Goal: Transaction & Acquisition: Download file/media

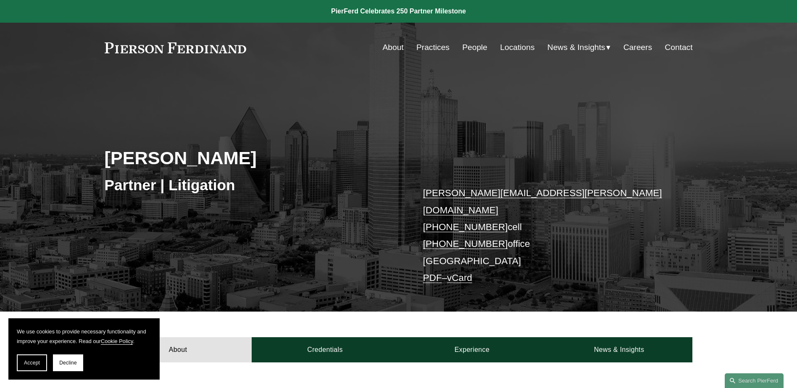
click at [430, 273] on link "PDF" at bounding box center [432, 278] width 19 height 11
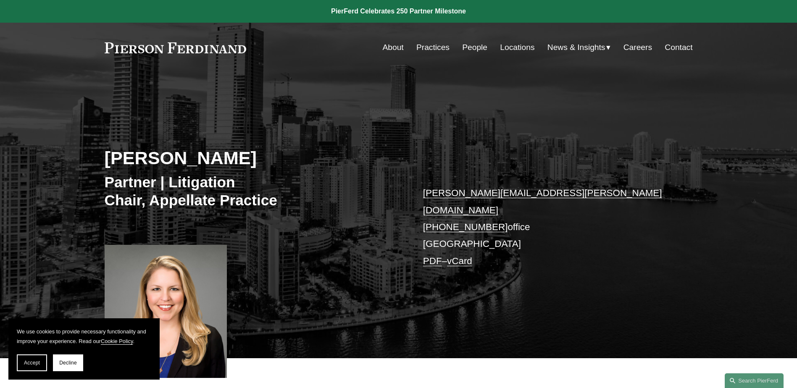
click at [438, 256] on link "PDF" at bounding box center [432, 261] width 19 height 11
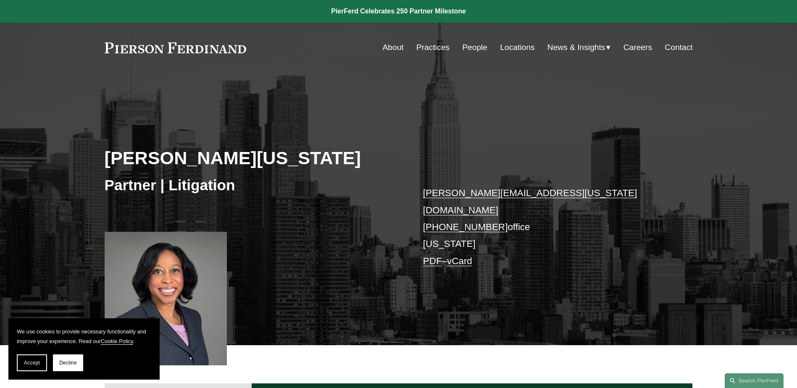
click at [434, 256] on link "PDF" at bounding box center [432, 261] width 19 height 11
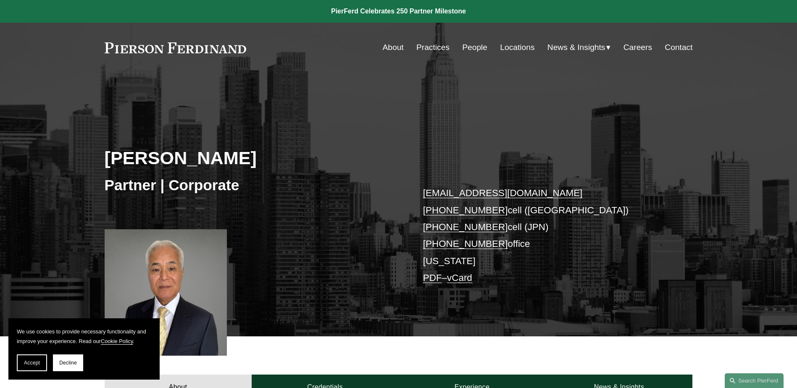
click at [432, 281] on link "PDF" at bounding box center [432, 278] width 19 height 11
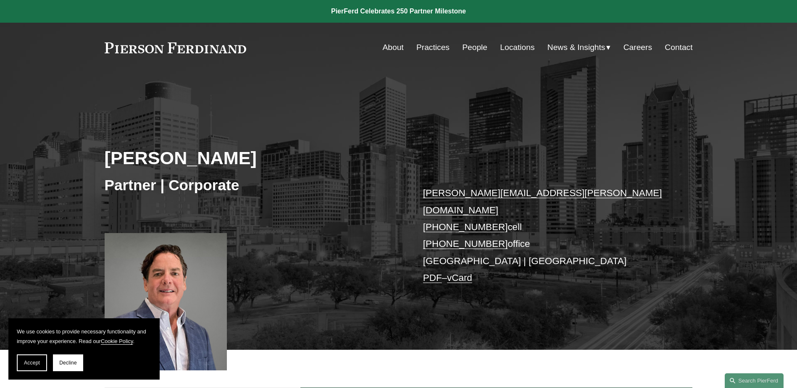
click at [433, 273] on link "PDF" at bounding box center [432, 278] width 19 height 11
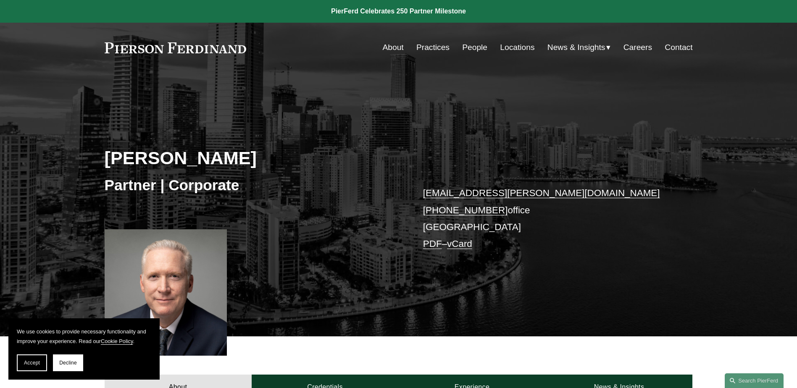
click at [433, 242] on link "PDF" at bounding box center [432, 244] width 19 height 11
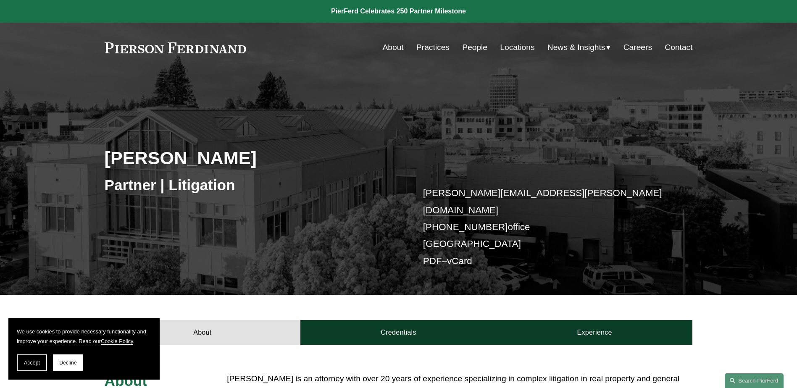
click at [432, 256] on link "PDF" at bounding box center [432, 261] width 19 height 11
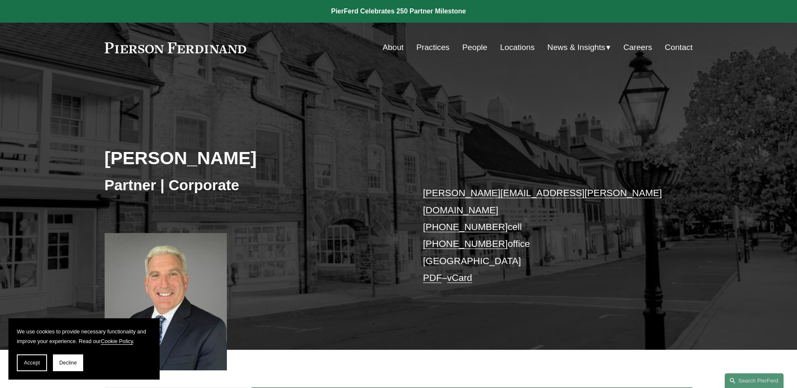
click at [433, 273] on link "PDF" at bounding box center [432, 278] width 19 height 11
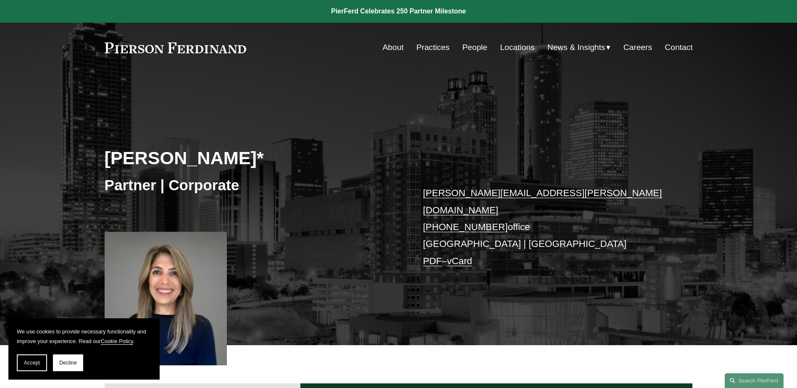
click at [427, 256] on link "PDF" at bounding box center [432, 261] width 19 height 11
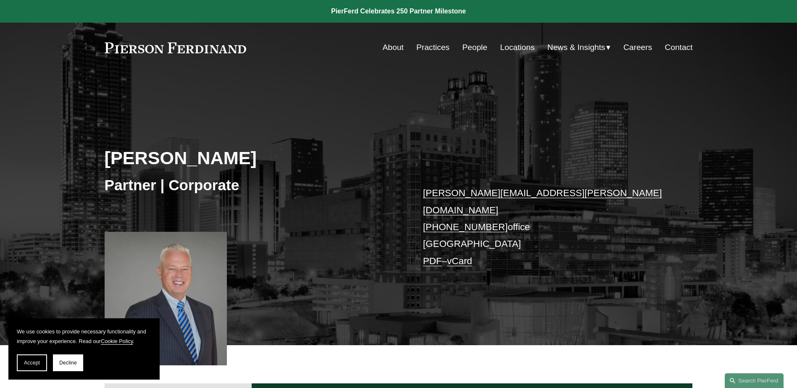
click at [428, 256] on link "PDF" at bounding box center [432, 261] width 19 height 11
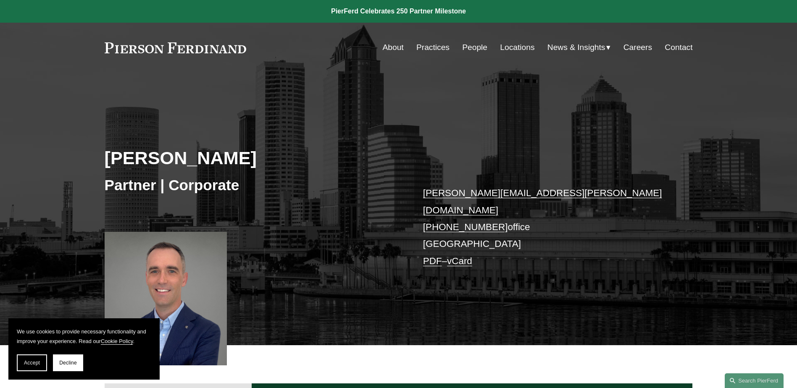
click at [436, 256] on link "PDF" at bounding box center [432, 261] width 19 height 11
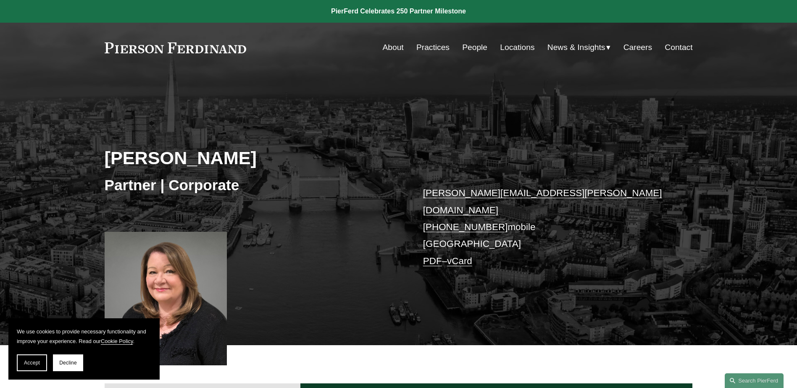
click at [435, 256] on link "PDF" at bounding box center [432, 261] width 19 height 11
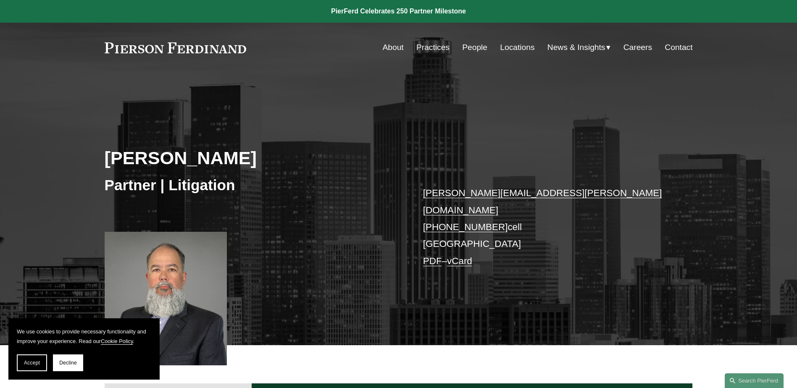
click at [427, 256] on link "PDF" at bounding box center [432, 261] width 19 height 11
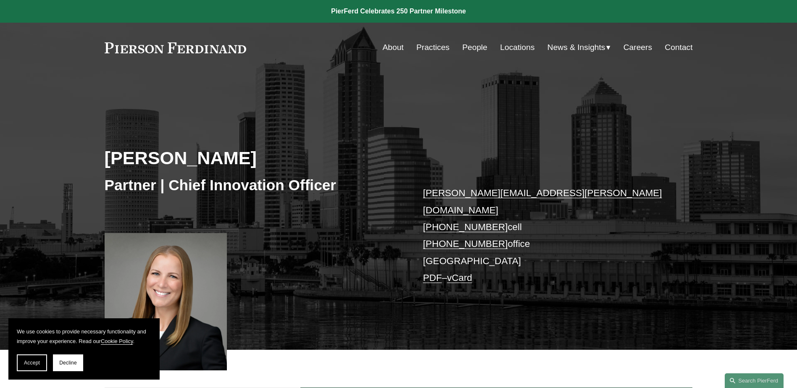
click at [435, 273] on link "PDF" at bounding box center [432, 278] width 19 height 11
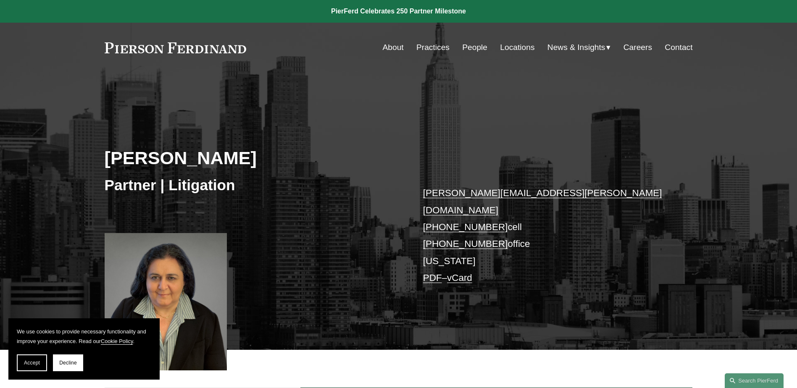
click at [432, 273] on link "PDF" at bounding box center [432, 278] width 19 height 11
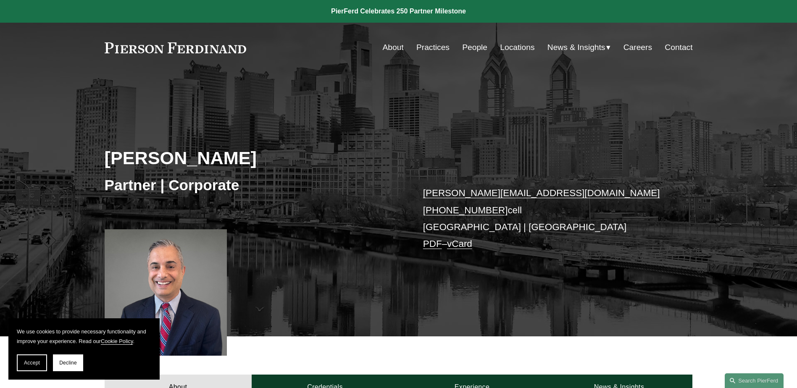
click at [432, 243] on link "PDF" at bounding box center [432, 244] width 19 height 11
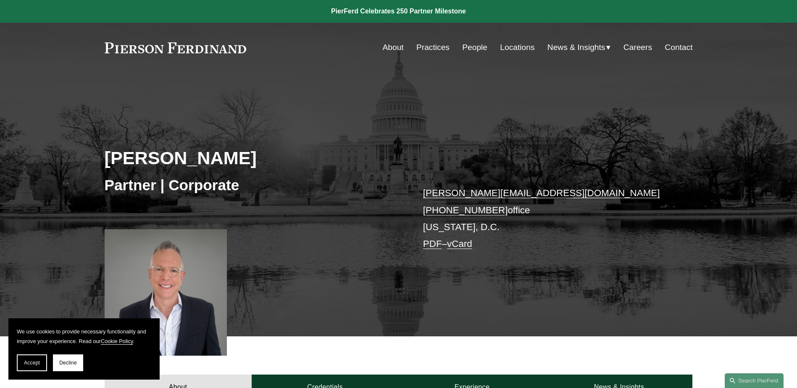
click at [430, 243] on link "PDF" at bounding box center [432, 244] width 19 height 11
